Goal: Check status

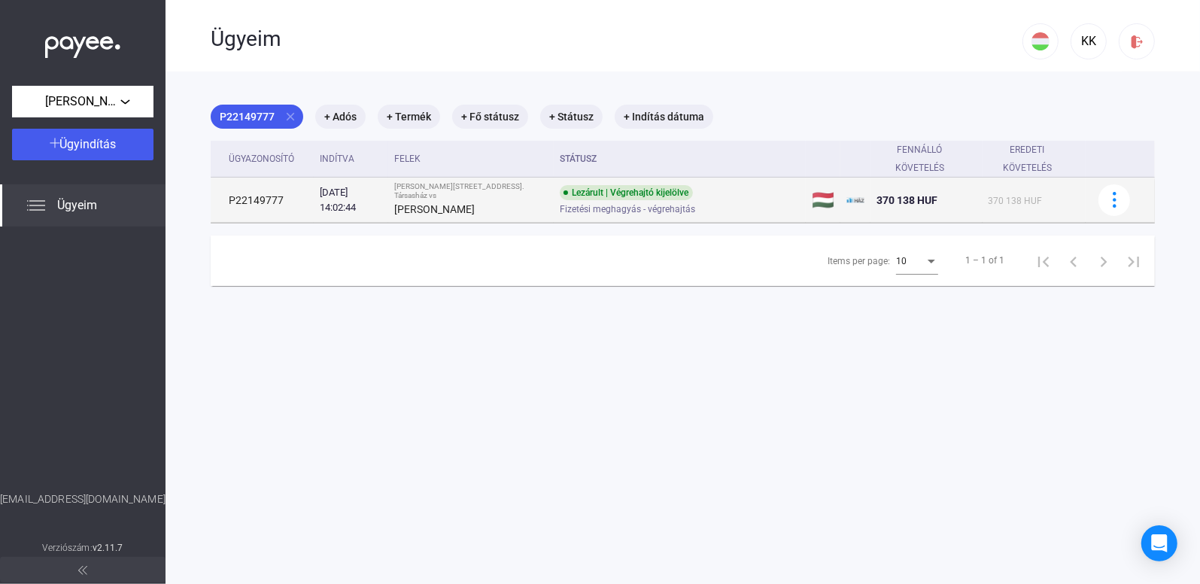
click at [291, 214] on td "P22149777" at bounding box center [262, 200] width 103 height 45
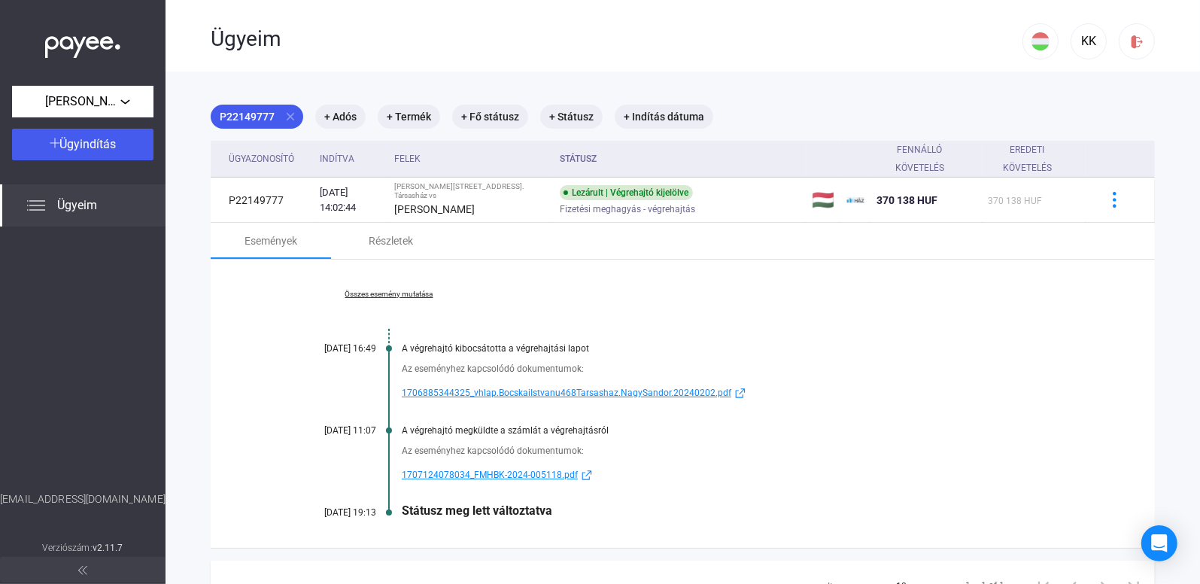
click at [503, 510] on div "Státusz meg lett változtatva" at bounding box center [741, 510] width 678 height 14
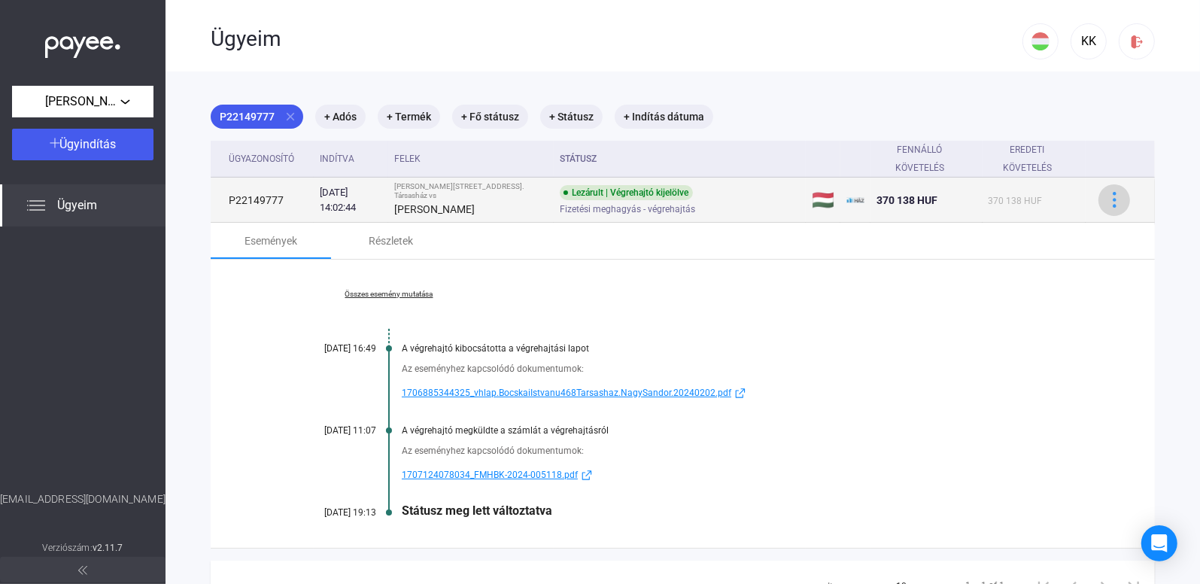
click at [1107, 205] on img at bounding box center [1115, 200] width 16 height 16
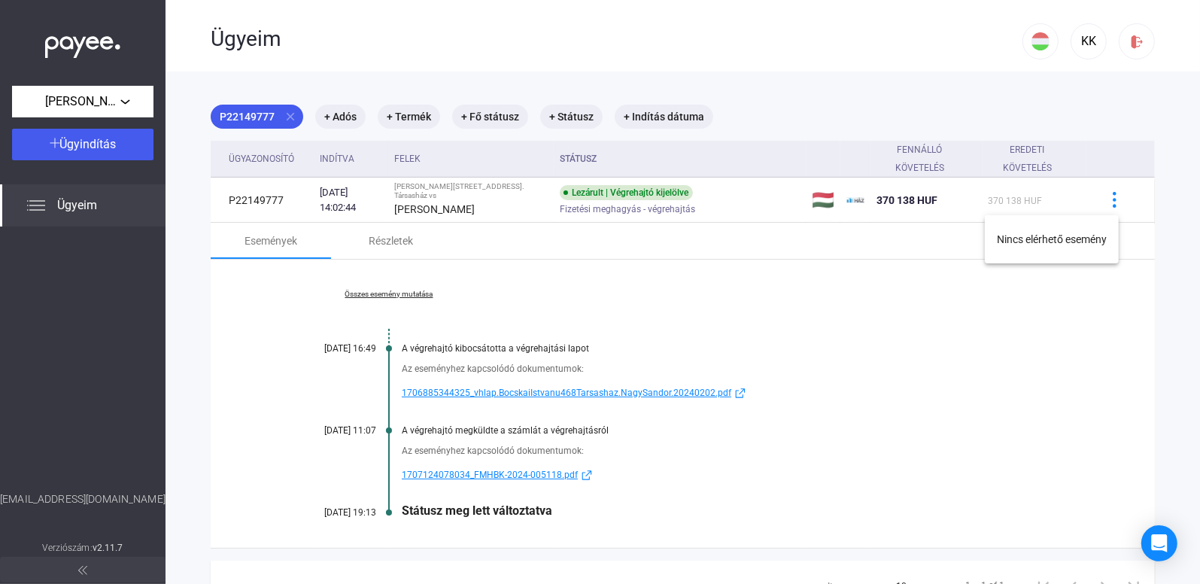
click at [849, 413] on div at bounding box center [600, 292] width 1200 height 584
click at [546, 472] on span "1707124078034_FMHBK-2024-005118.pdf" at bounding box center [490, 475] width 176 height 18
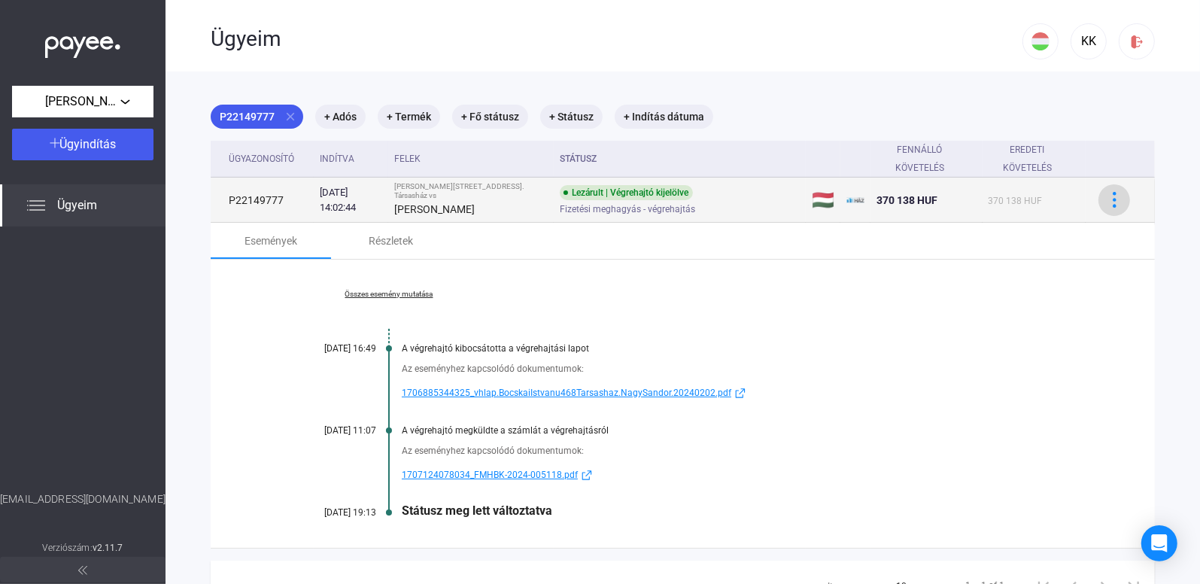
click at [1107, 199] on img at bounding box center [1115, 200] width 16 height 16
